Goal: Task Accomplishment & Management: Manage account settings

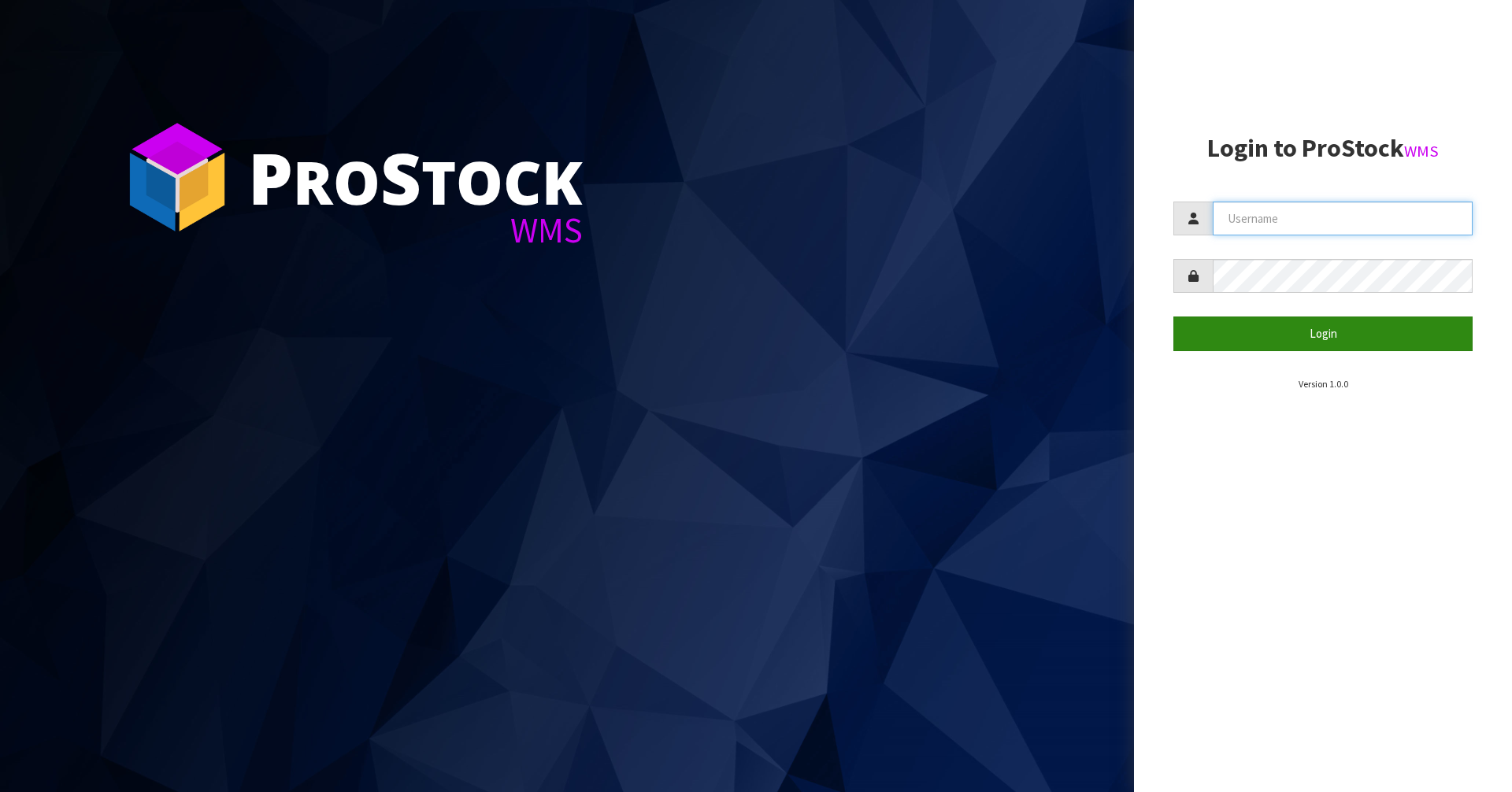
type input "[PERSON_NAME]"
click at [1262, 341] on button "Login" at bounding box center [1323, 333] width 300 height 34
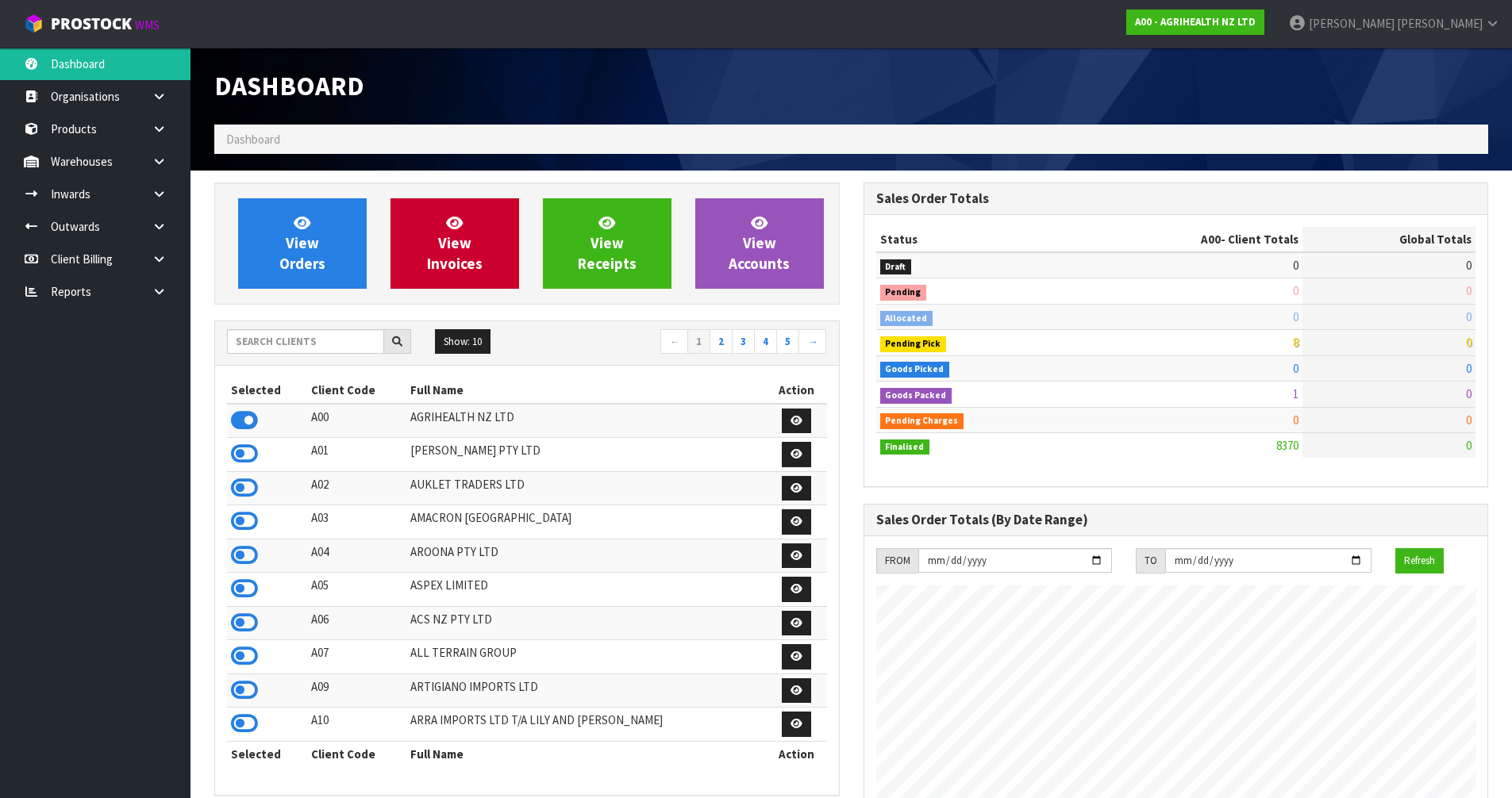
scroll to position [1202, 648]
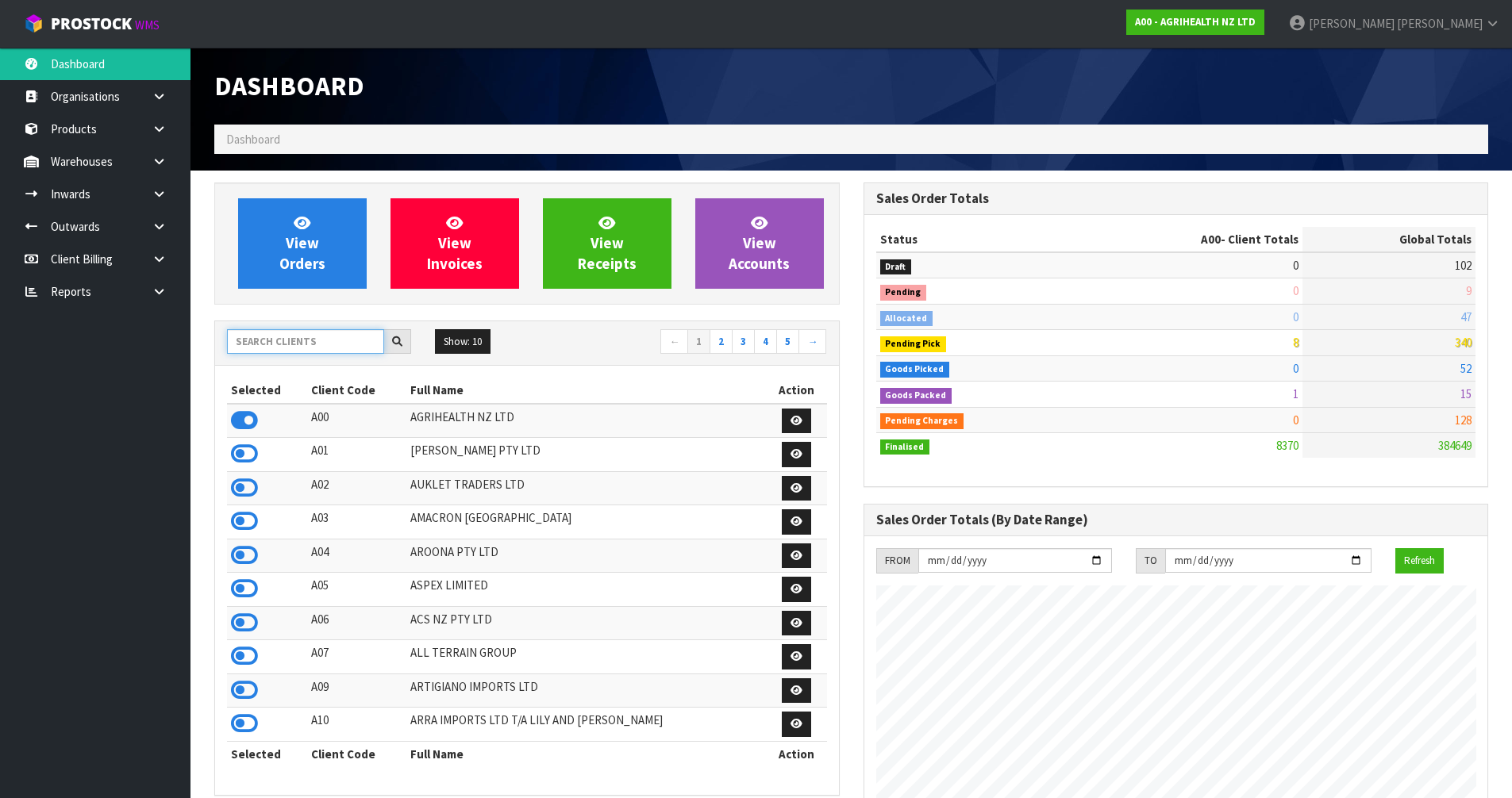
click at [288, 352] on input "text" at bounding box center [305, 341] width 157 height 25
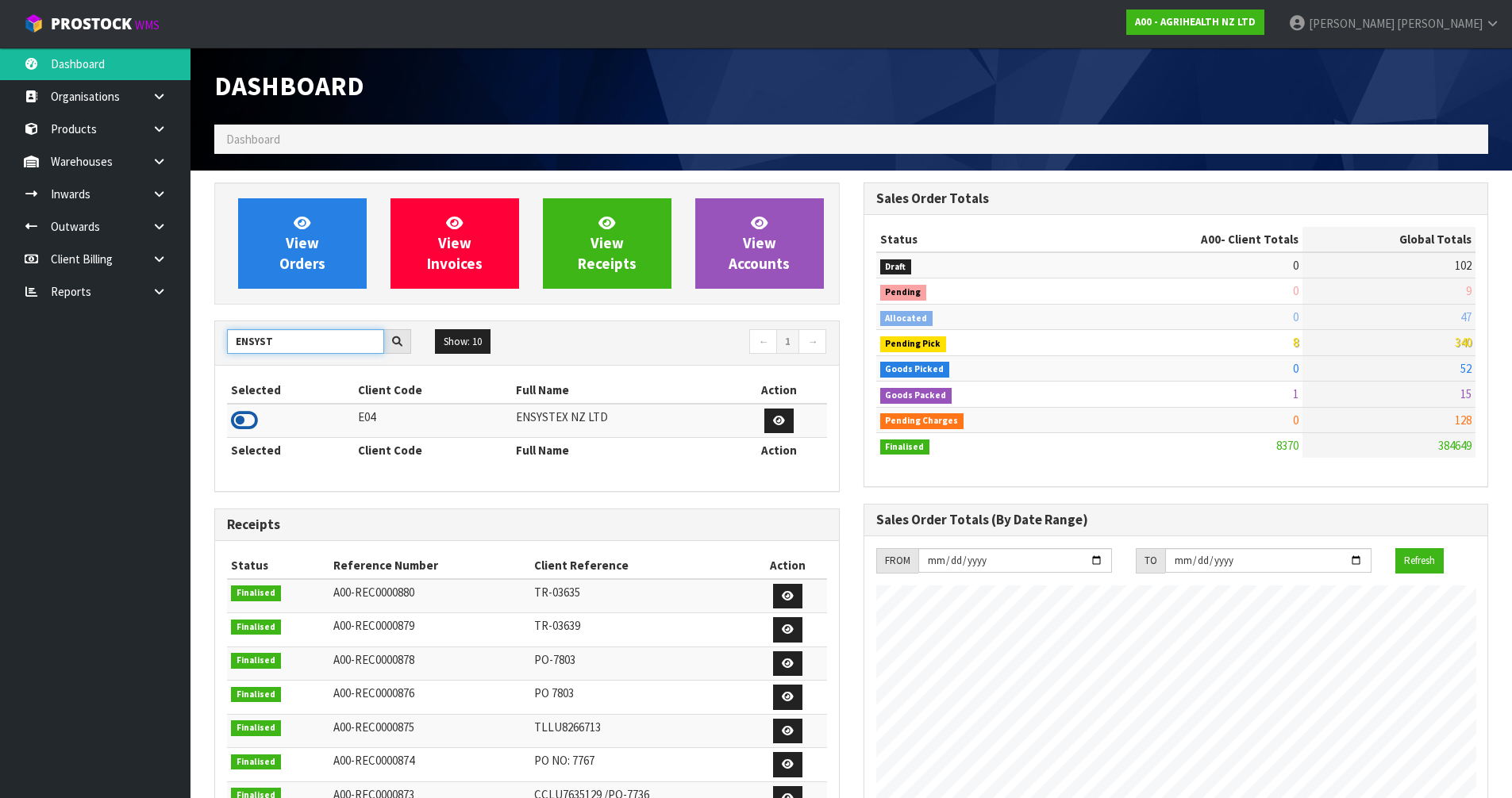
type input "ENSYST"
click at [245, 412] on icon at bounding box center [245, 421] width 27 height 24
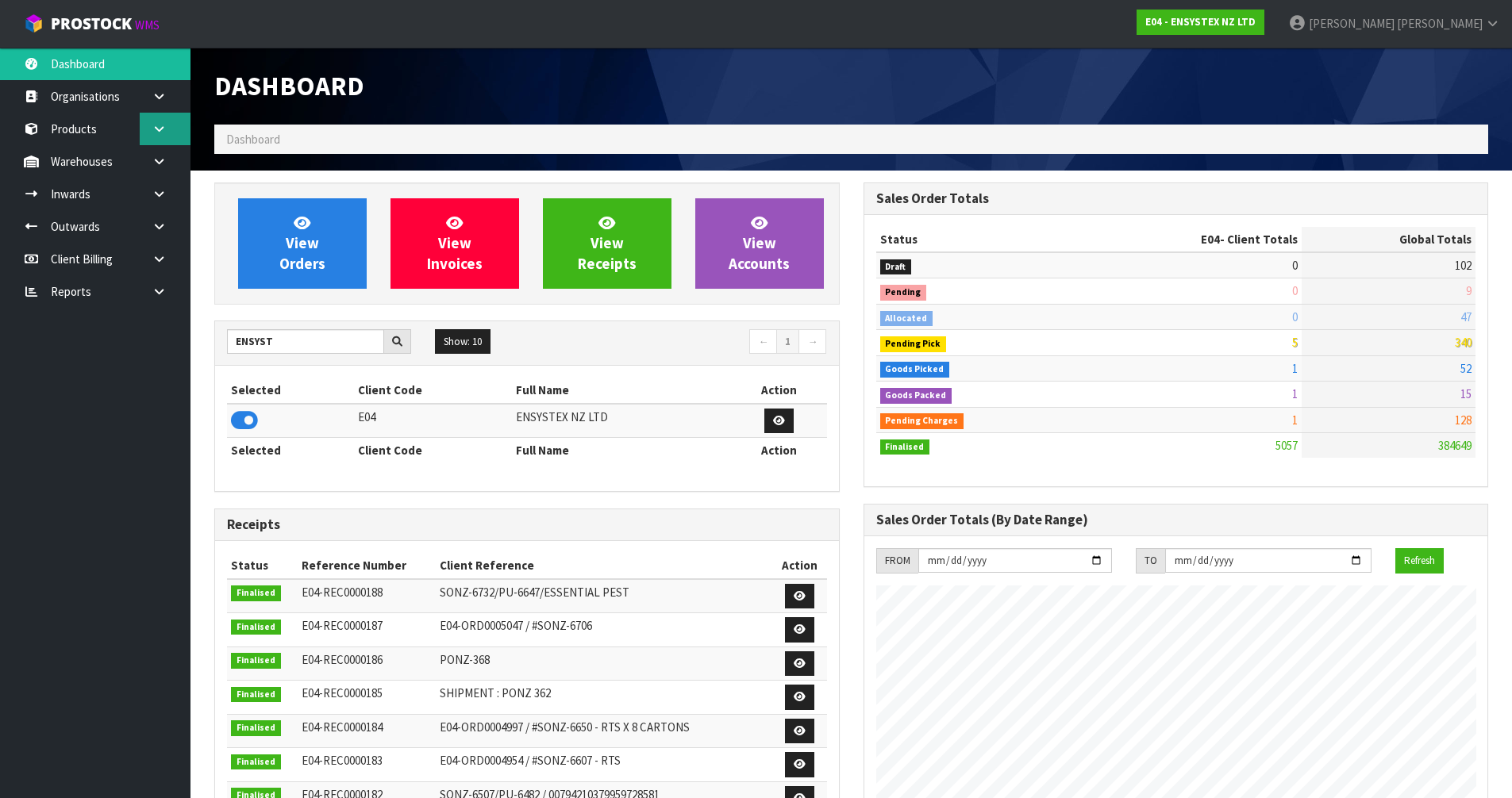
click at [151, 132] on link at bounding box center [165, 128] width 51 height 32
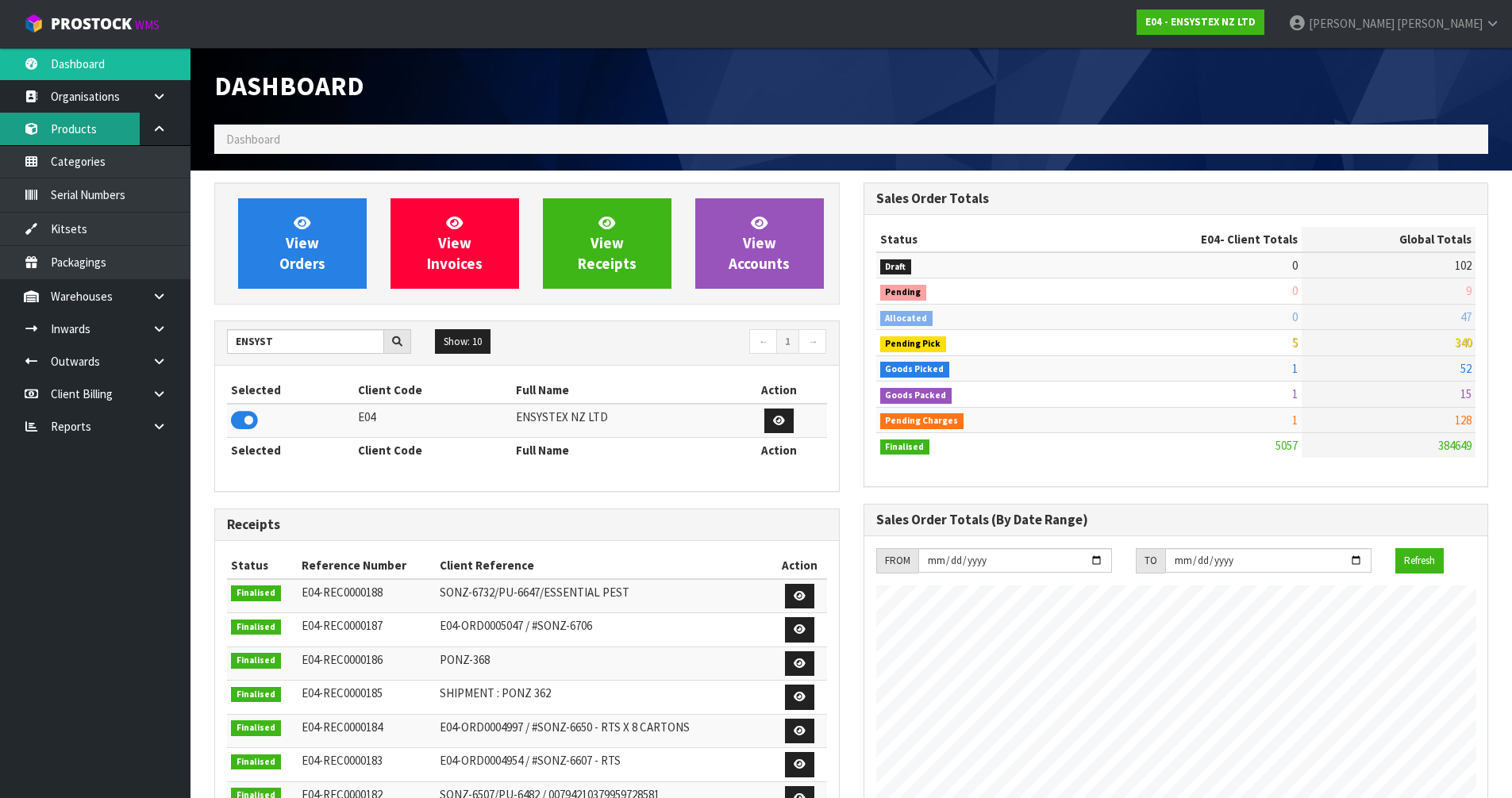
click at [109, 141] on link "Products" at bounding box center [95, 128] width 190 height 32
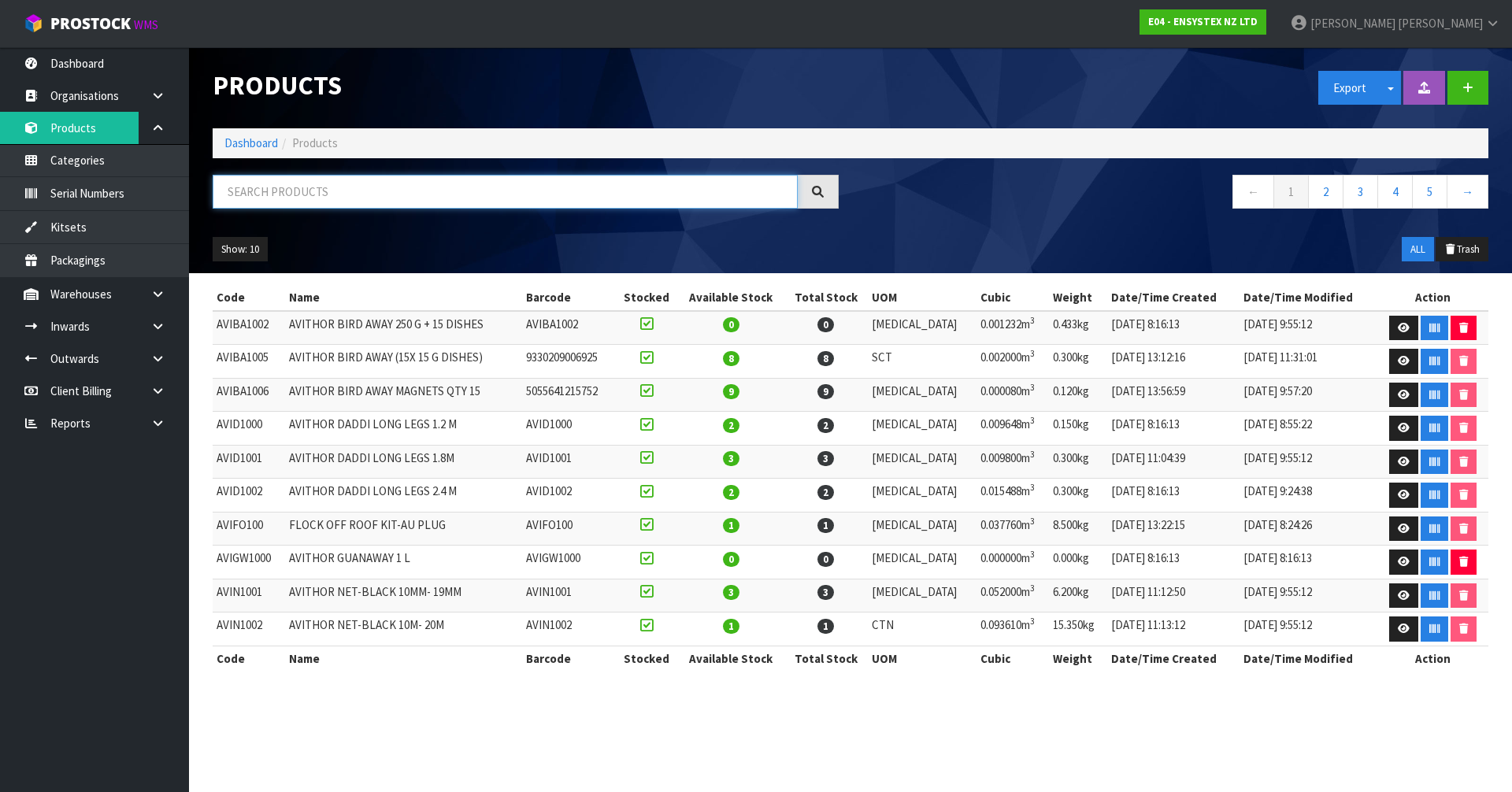
click at [280, 200] on input "text" at bounding box center [505, 192] width 585 height 34
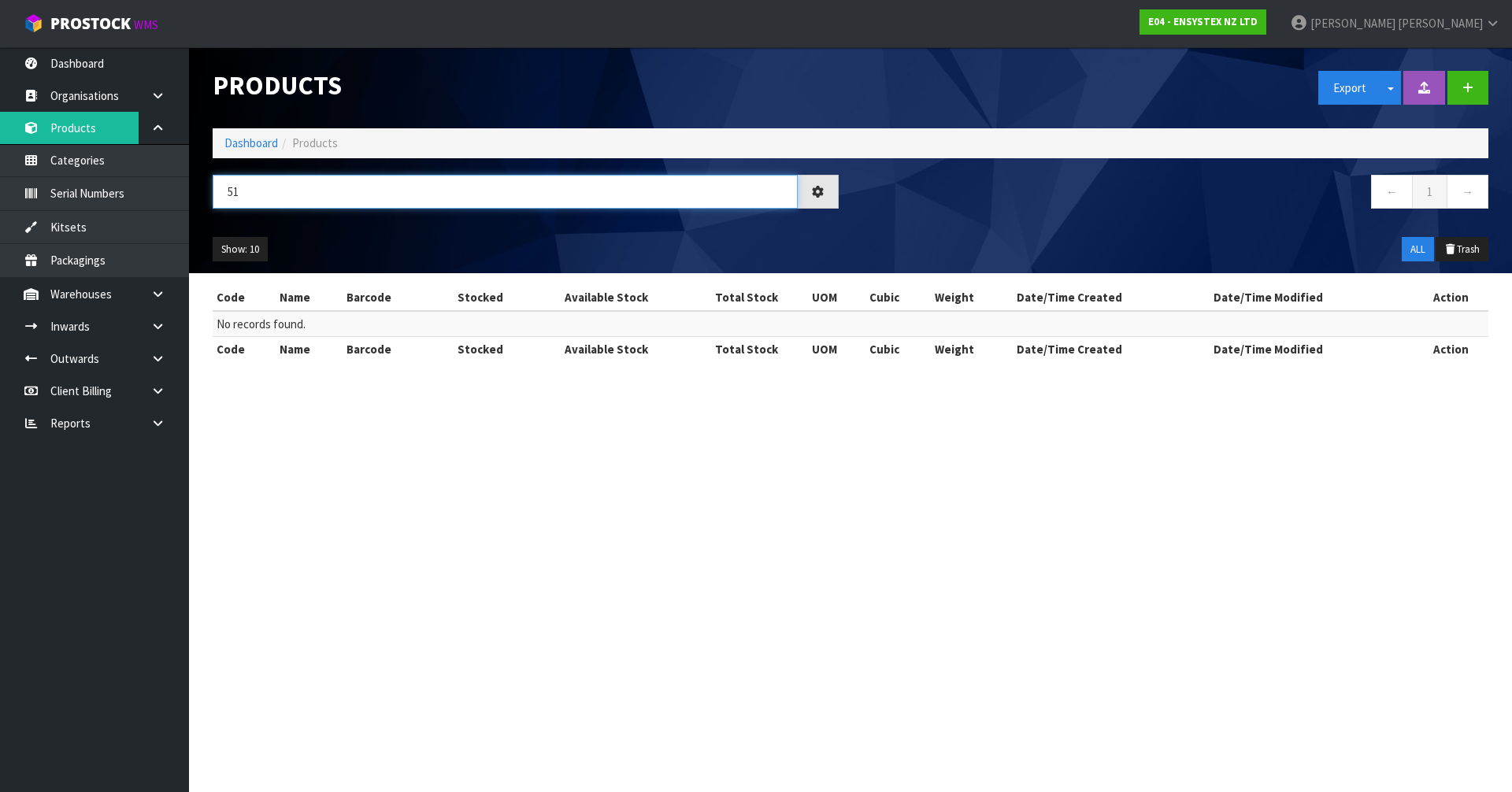
type input "5"
type input "B"
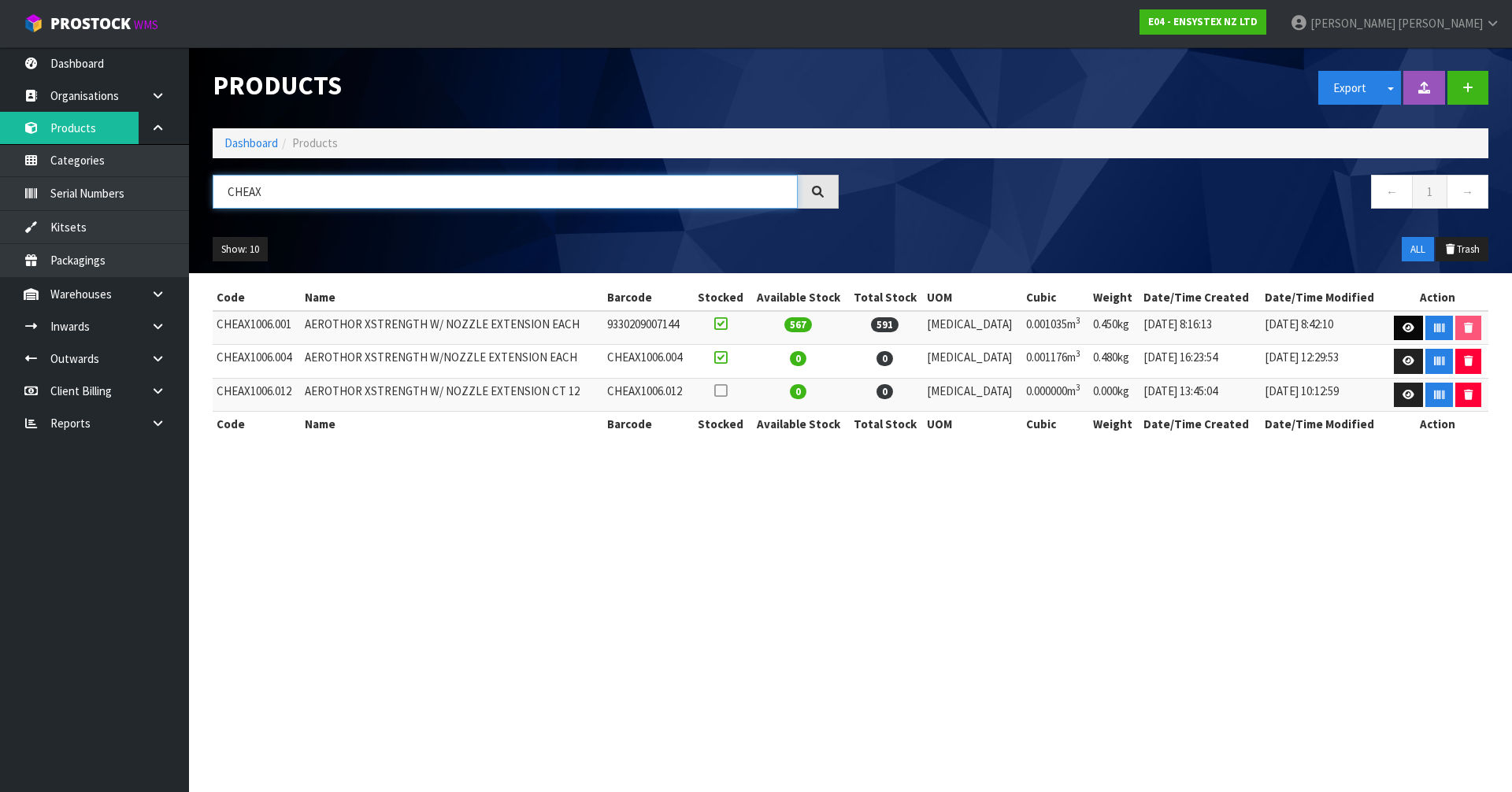
type input "CHEAX"
click at [1404, 328] on icon at bounding box center [1408, 328] width 12 height 11
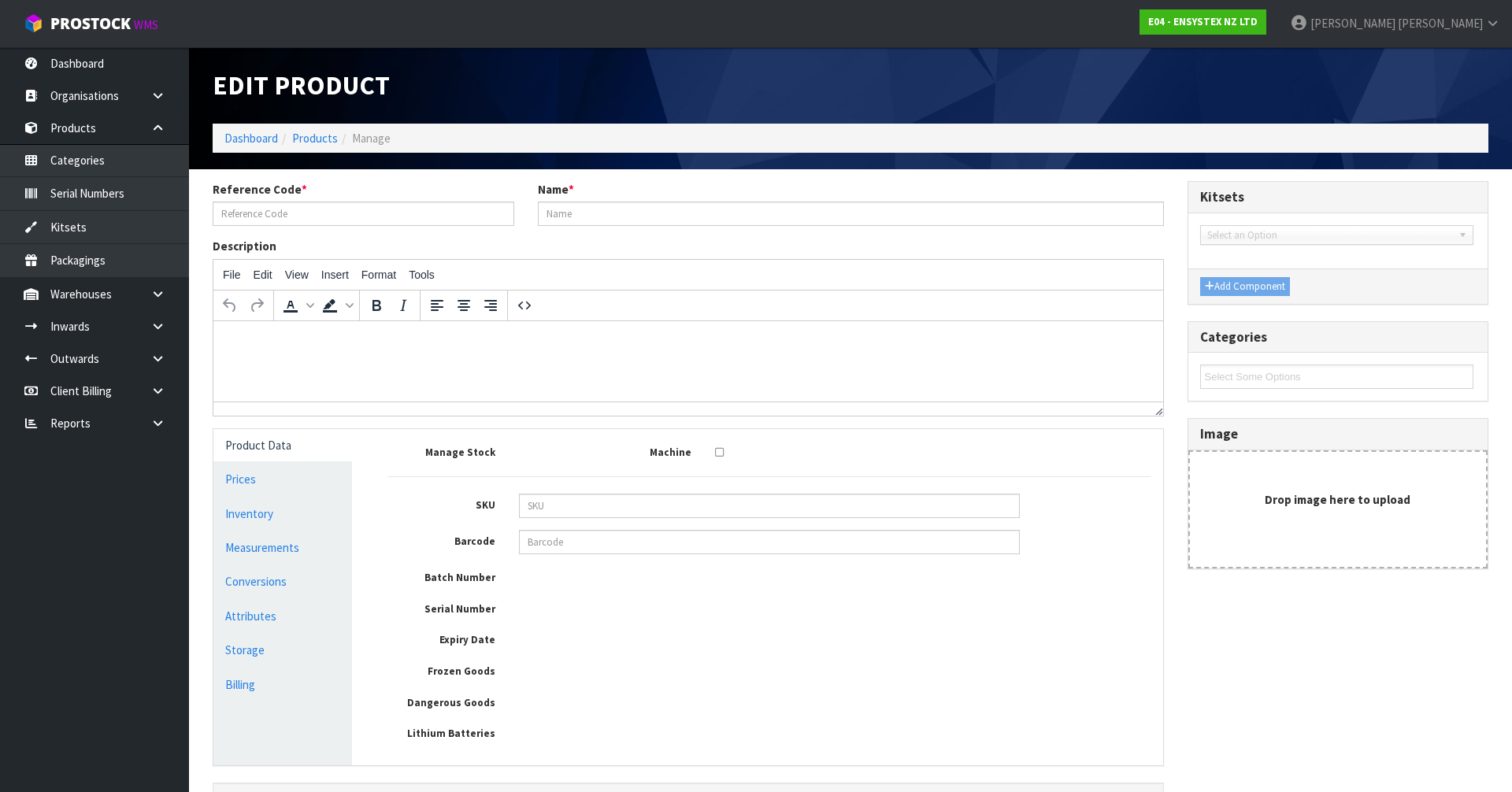
type input "CHEAX1006.001"
type input "AEROTHOR XSTRENGTH W/ NOZZLE EXTENSION EACH"
type input "9330209007144"
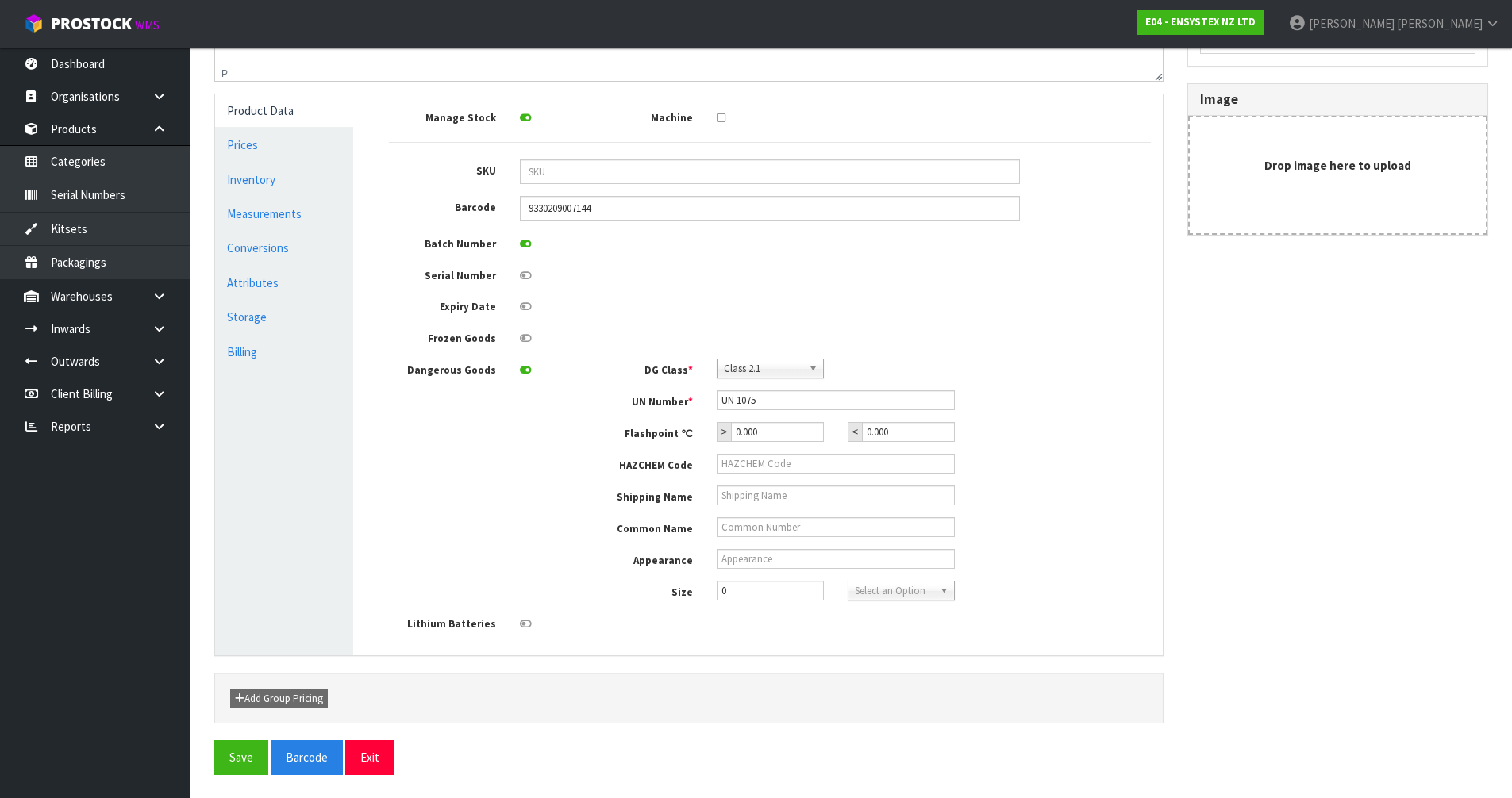
scroll to position [339, 0]
click at [1375, 560] on div "Reference Code * CHEAX1006.001 Name * AEROTHOR XSTRENGTH W/ NOZZLE EXTENSION EA…" at bounding box center [850, 291] width 1297 height 895
click at [386, 770] on button "Exit" at bounding box center [370, 756] width 49 height 34
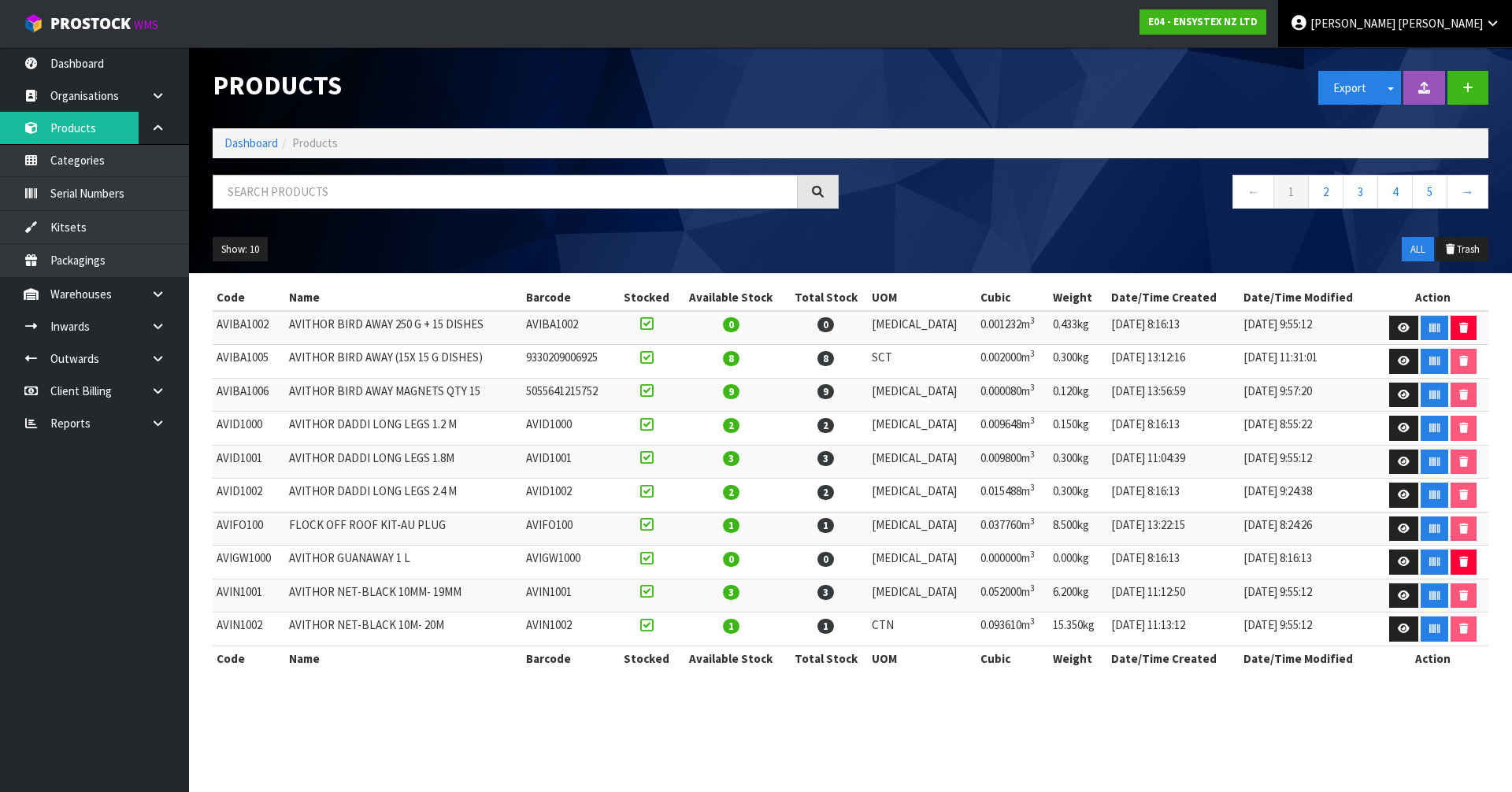
click at [1465, 15] on link "[PERSON_NAME]" at bounding box center [1395, 23] width 234 height 48
click at [1450, 71] on link "Logout" at bounding box center [1449, 62] width 125 height 21
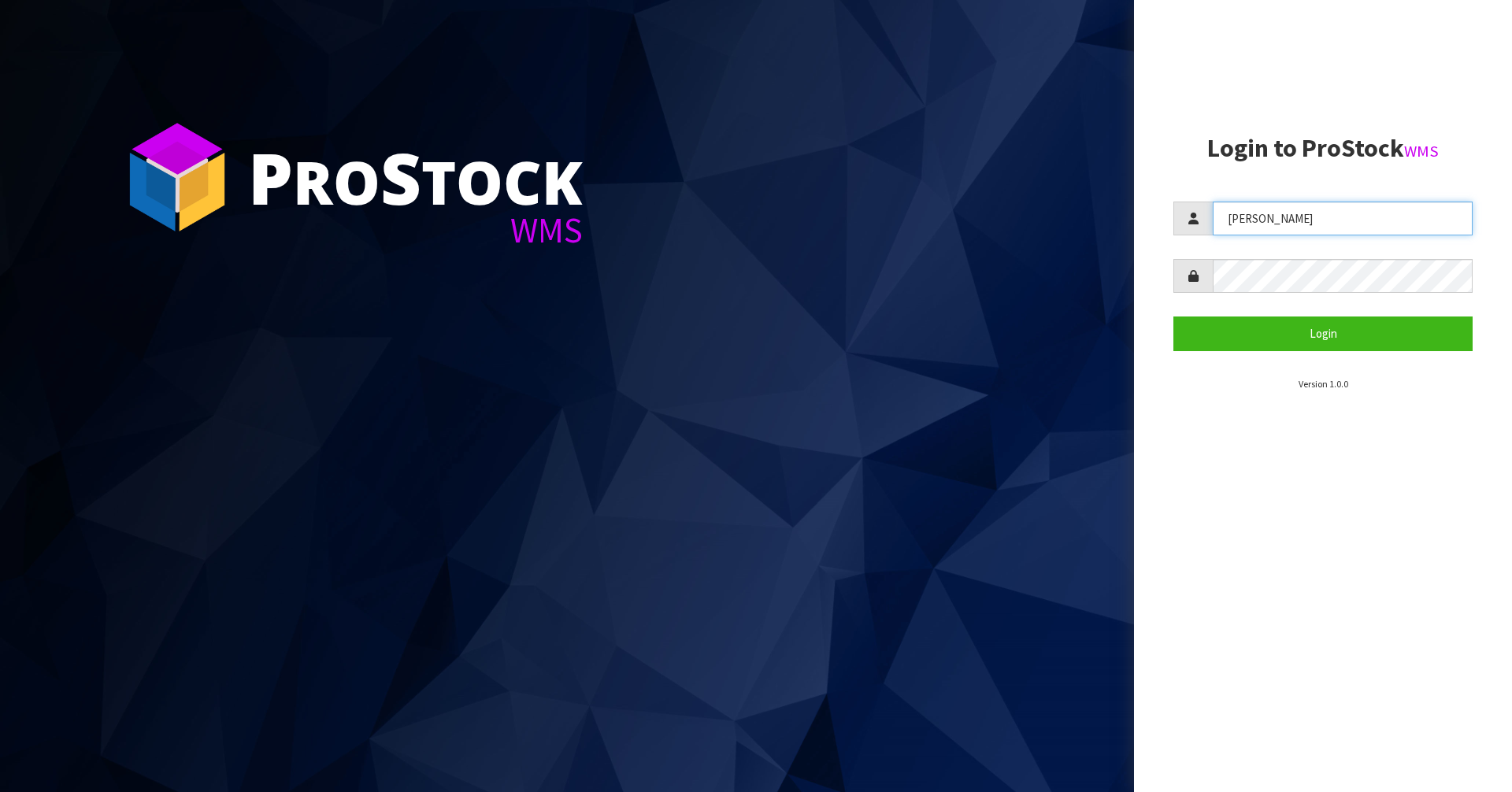
click at [1313, 232] on input "[PERSON_NAME]" at bounding box center [1342, 218] width 260 height 34
click at [1278, 231] on input "Johnny" at bounding box center [1342, 218] width 260 height 34
type input "KARLENE"
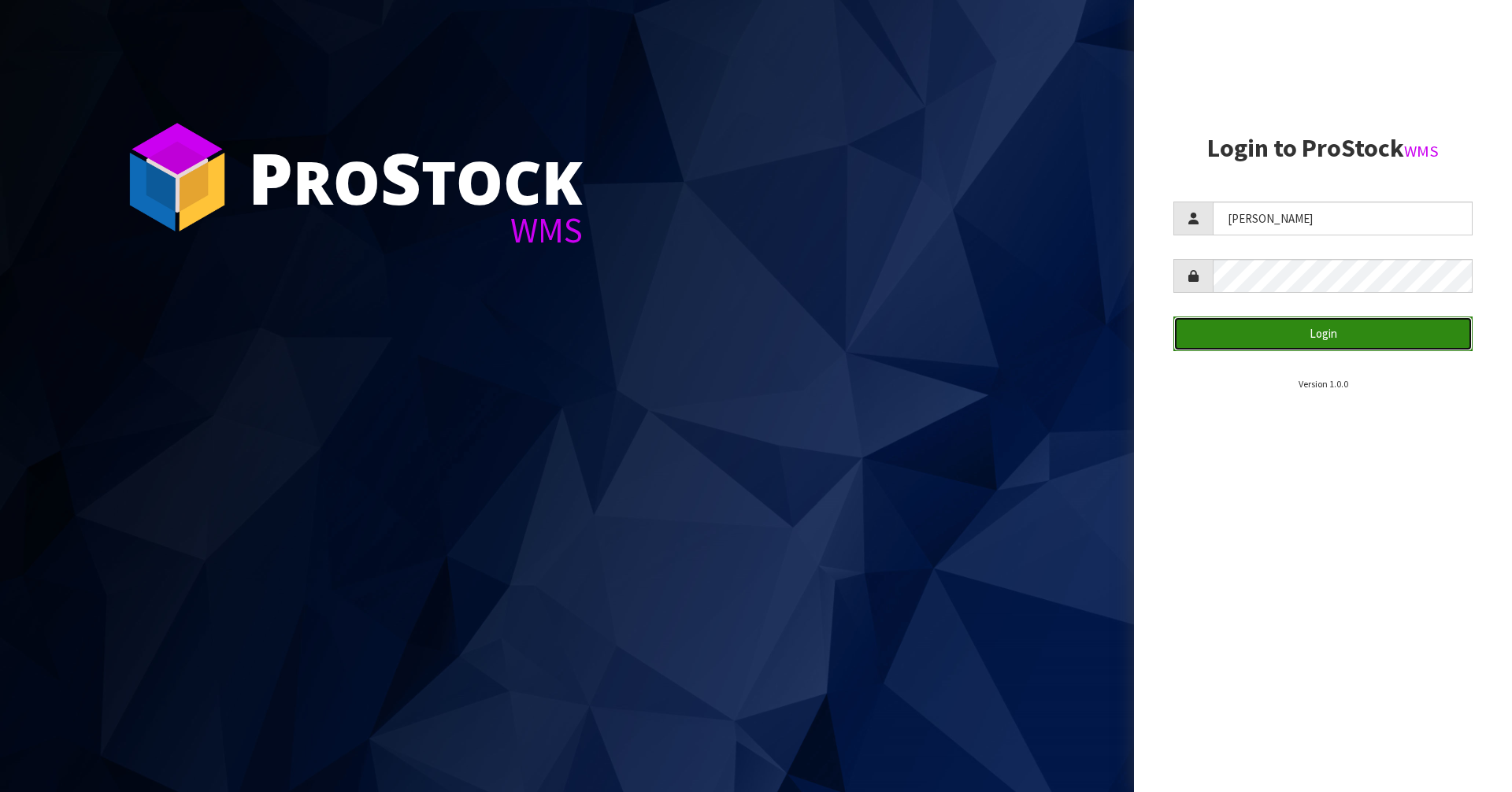
click at [1387, 332] on button "Login" at bounding box center [1323, 333] width 300 height 34
